Goal: Task Accomplishment & Management: Manage account settings

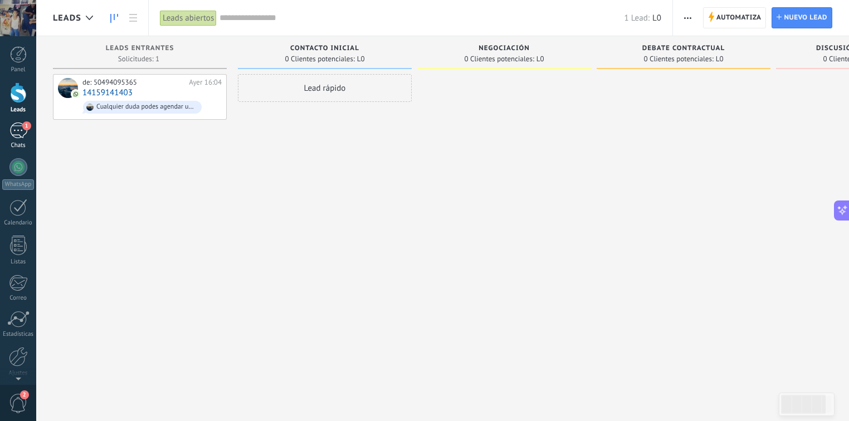
click at [12, 138] on div "1" at bounding box center [18, 131] width 18 height 16
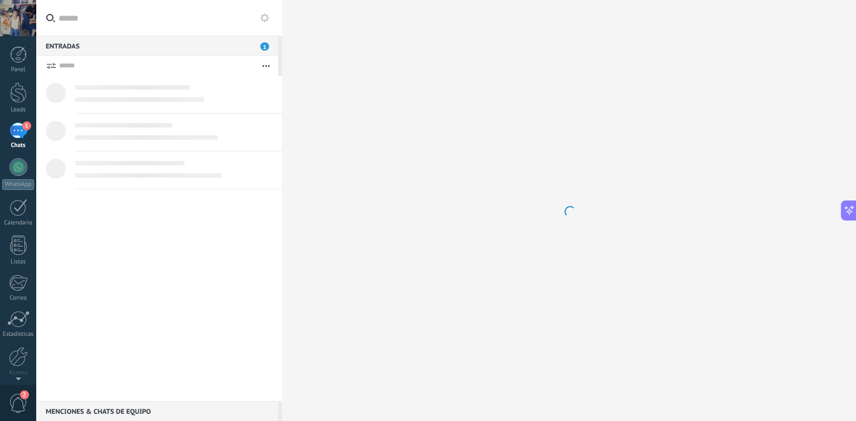
scroll to position [1542, 0]
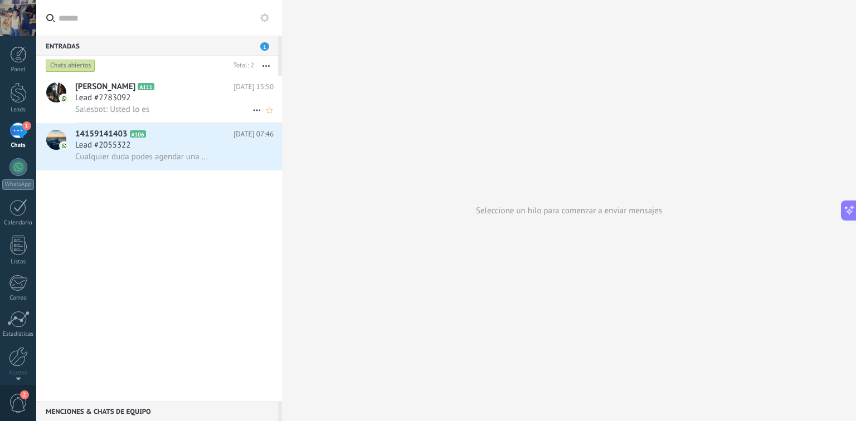
click at [254, 114] on icon at bounding box center [256, 110] width 13 height 13
click at [166, 87] on div at bounding box center [428, 210] width 856 height 421
click at [221, 95] on div "Lead #2783092" at bounding box center [174, 98] width 198 height 11
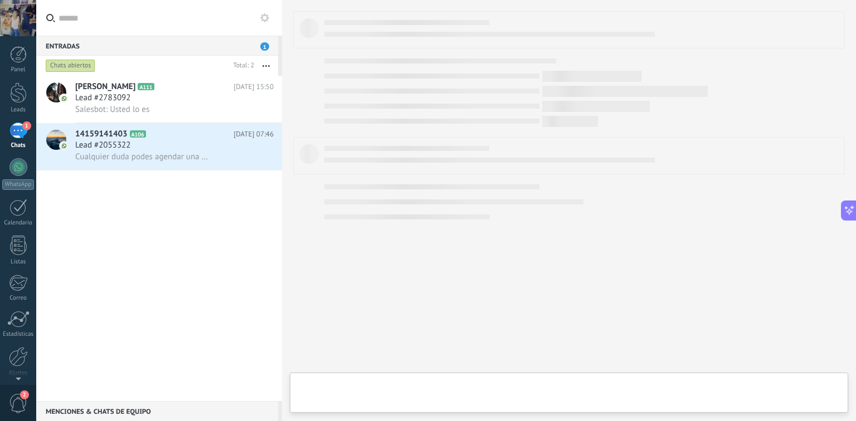
scroll to position [1516, 0]
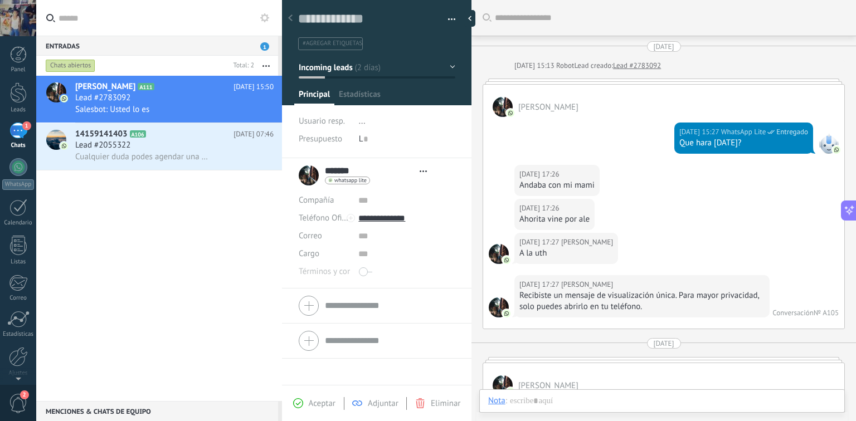
type textarea "**********"
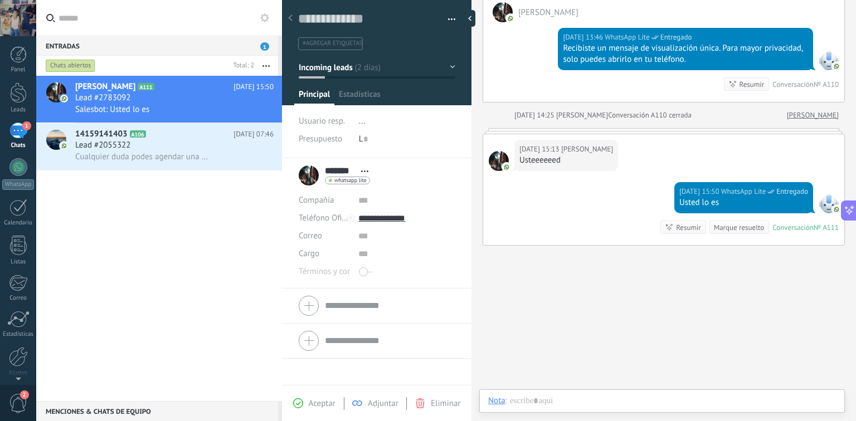
scroll to position [1542, 0]
click at [450, 17] on button "button" at bounding box center [448, 19] width 16 height 17
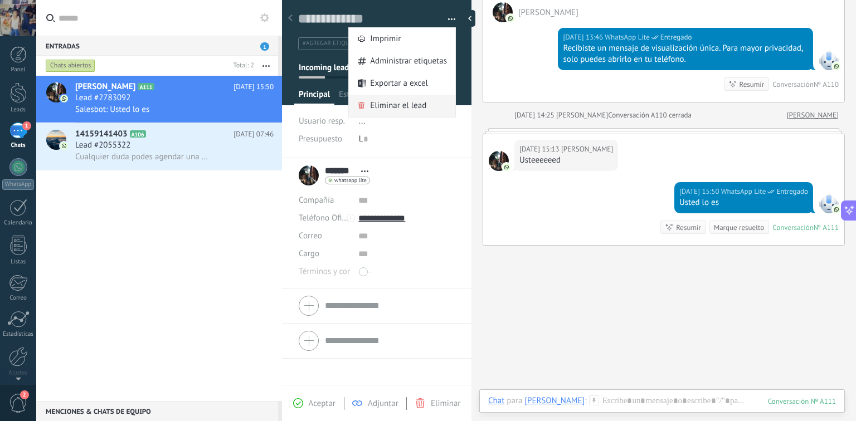
click at [404, 104] on span "Eliminar el lead" at bounding box center [398, 106] width 56 height 22
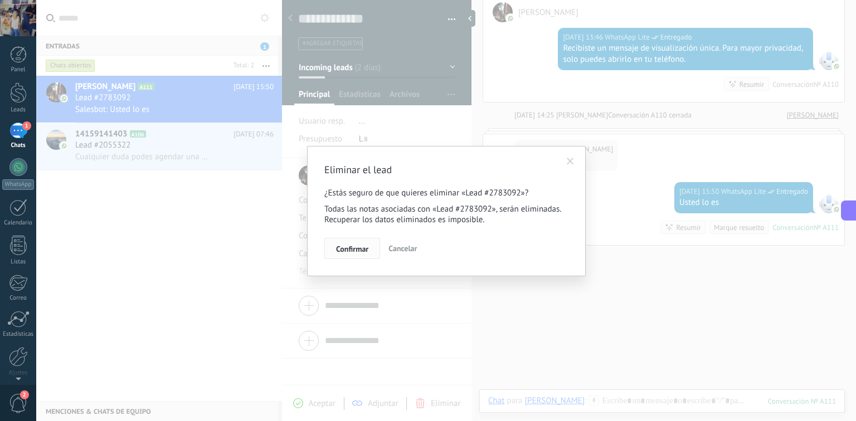
click at [351, 239] on button "Confirmar" at bounding box center [352, 248] width 56 height 21
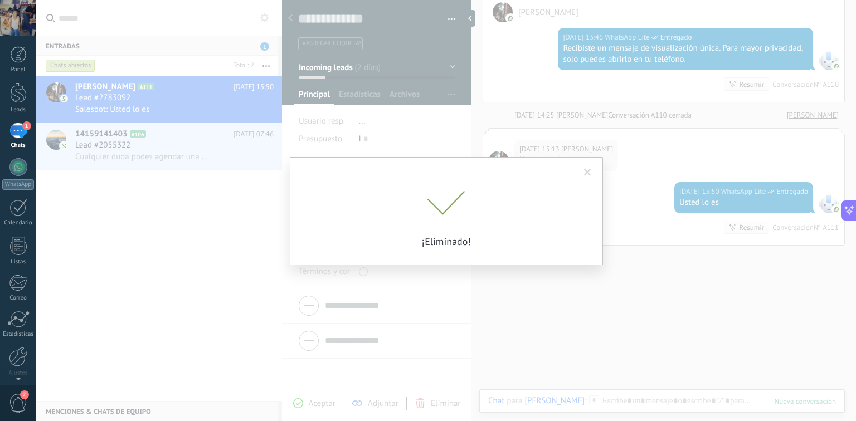
scroll to position [1217, 0]
